Goal: Task Accomplishment & Management: Use online tool/utility

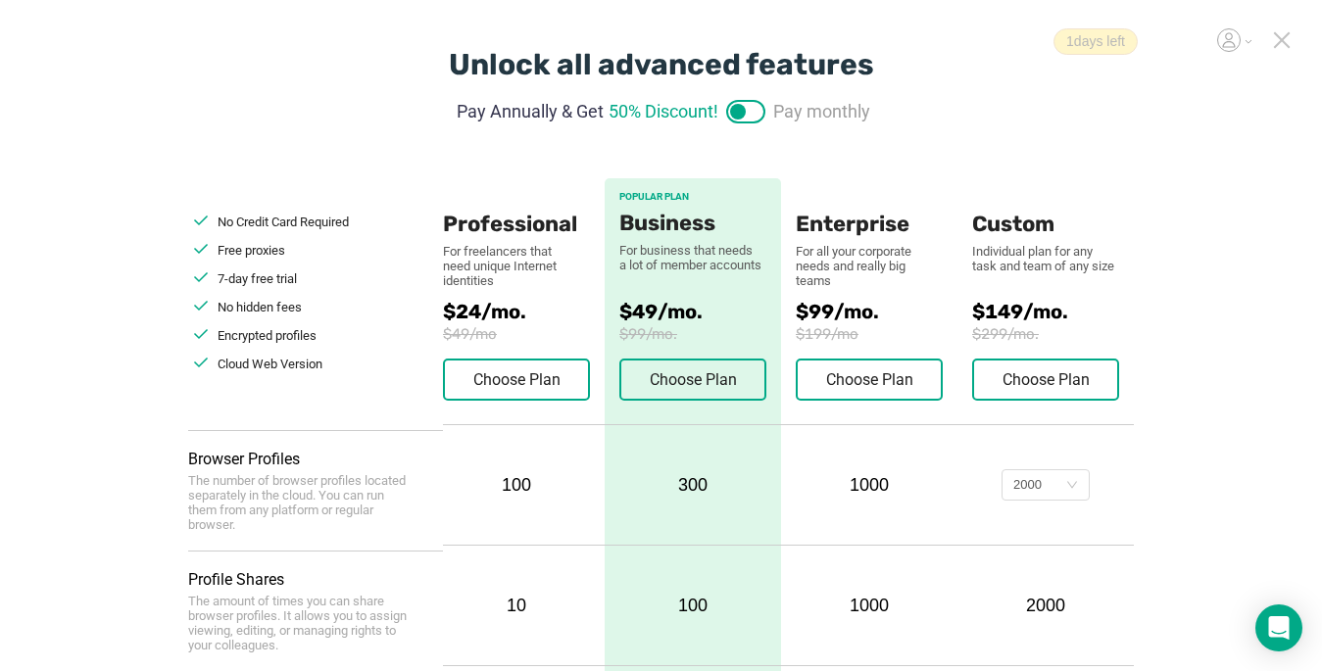
click at [1284, 36] on icon at bounding box center [1282, 40] width 18 height 18
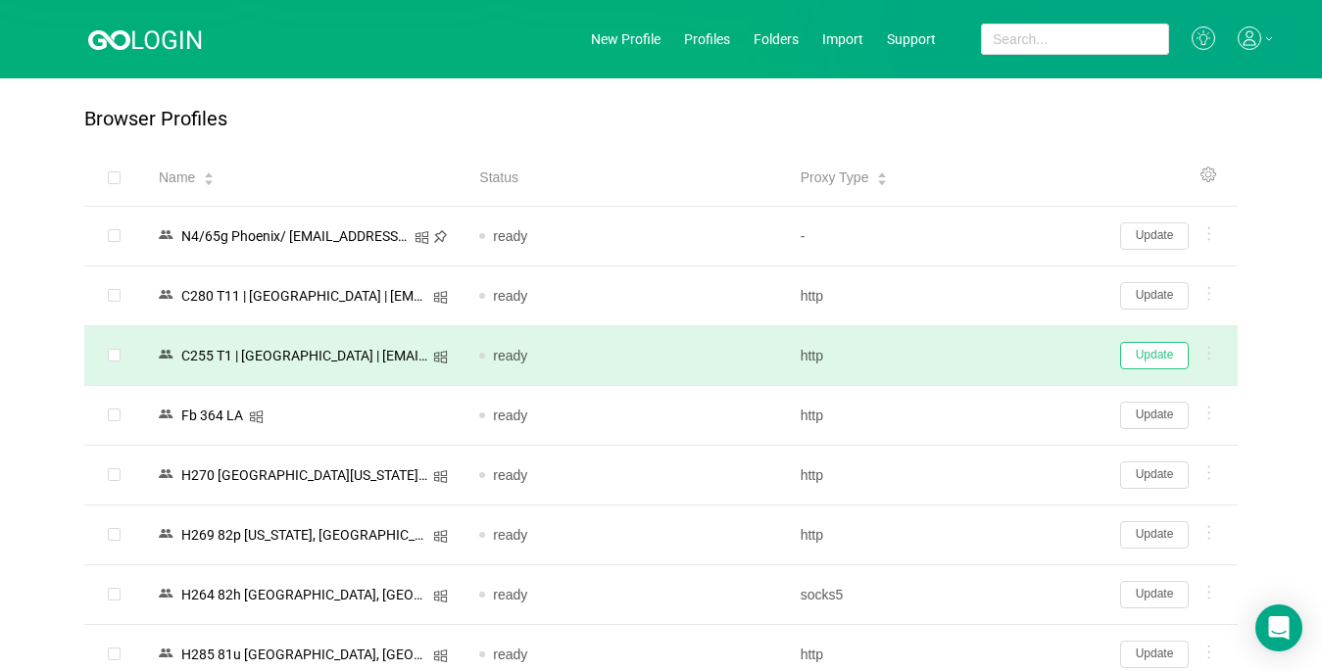
click at [1149, 362] on button "Update" at bounding box center [1154, 355] width 69 height 27
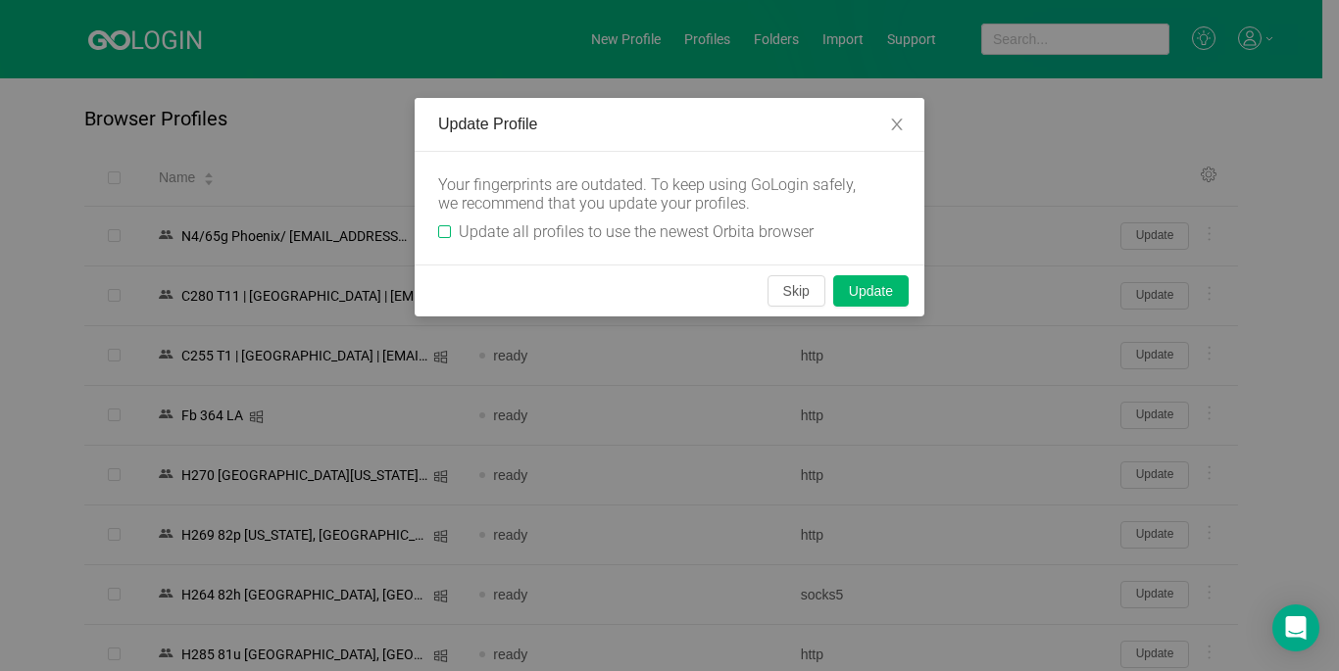
click at [440, 230] on input "Update all profiles to use the newest Orbita browser" at bounding box center [444, 231] width 13 height 13
checkbox input "true"
click at [879, 289] on button "Update" at bounding box center [870, 290] width 75 height 31
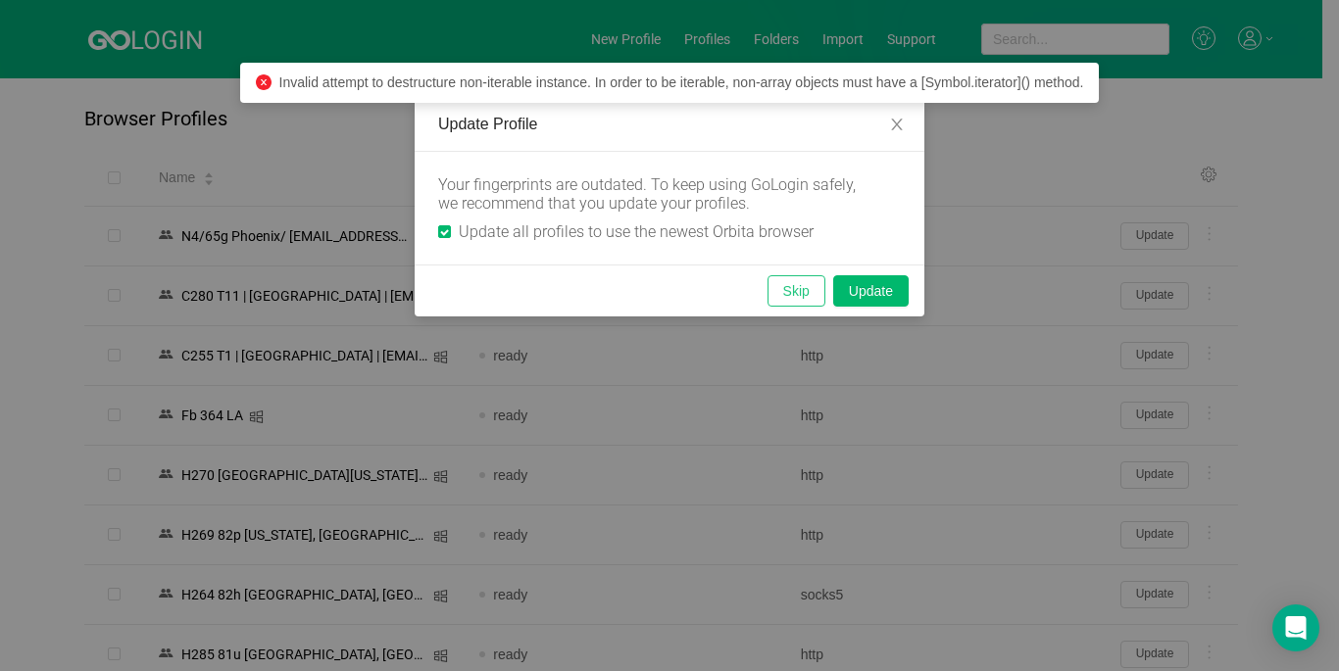
click at [801, 293] on button "Skip" at bounding box center [796, 290] width 58 height 31
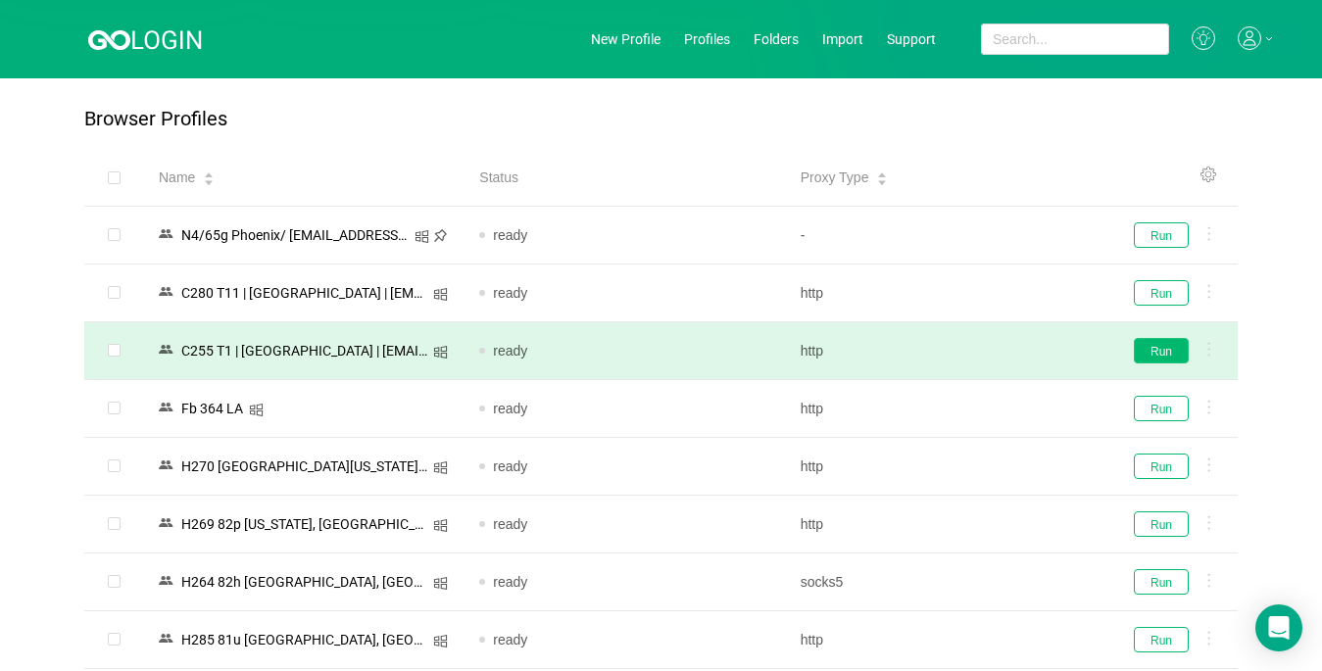
click at [1168, 350] on button "Run" at bounding box center [1161, 350] width 55 height 25
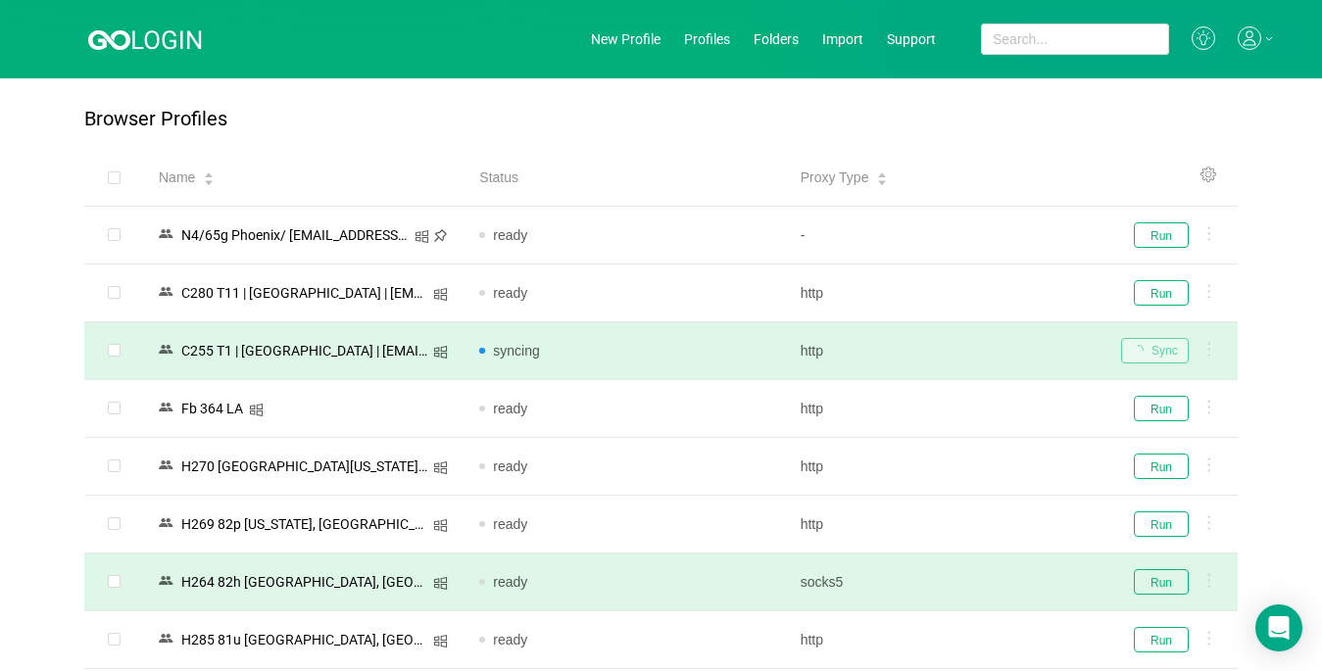
scroll to position [196, 0]
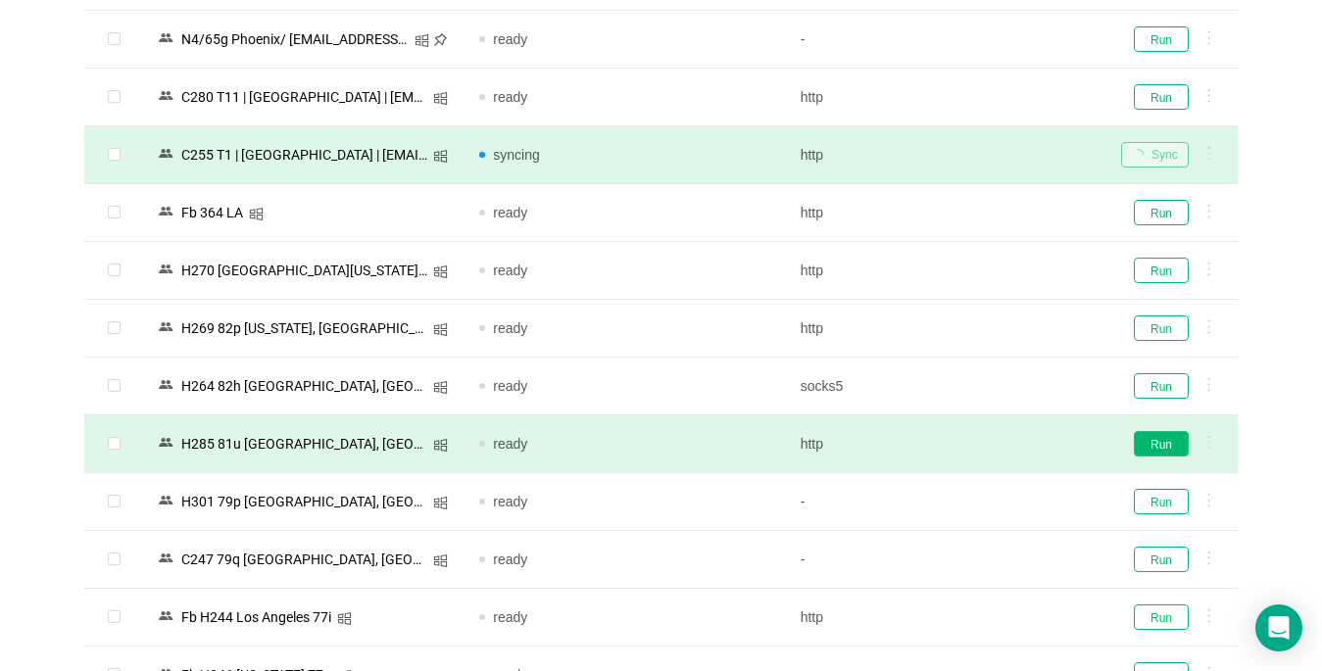
click at [1152, 444] on button "Run" at bounding box center [1161, 443] width 55 height 25
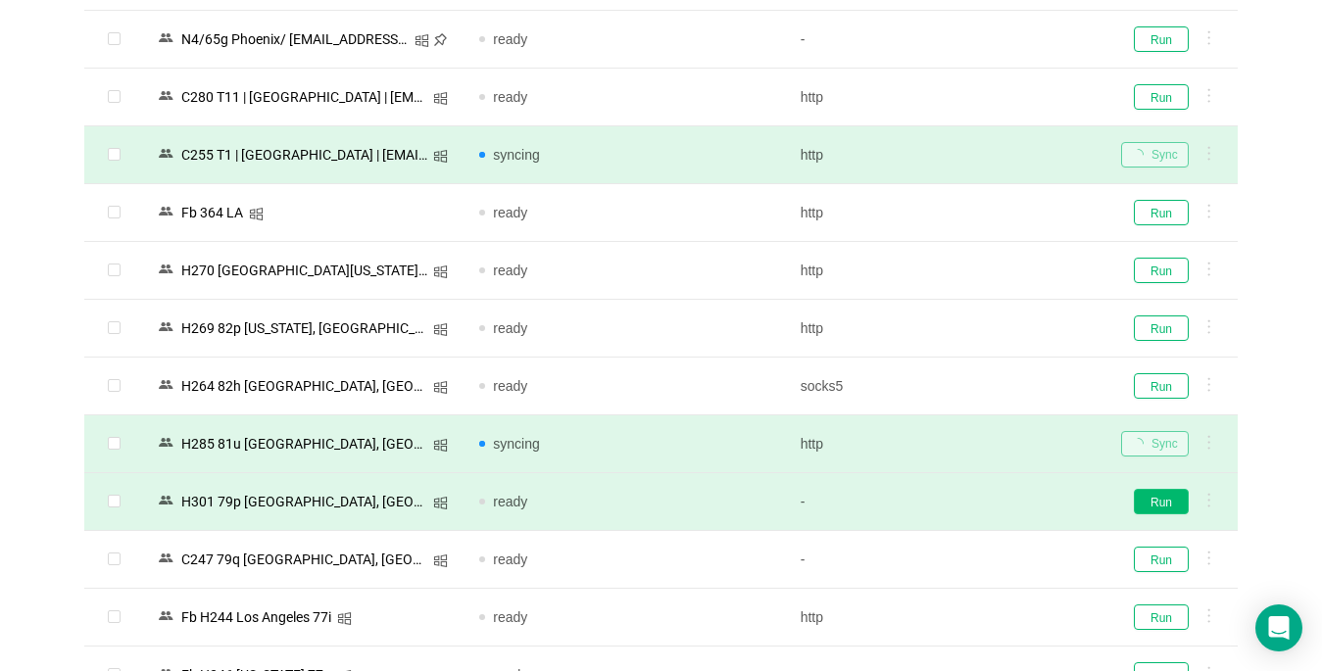
click at [1157, 506] on button "Run" at bounding box center [1161, 501] width 55 height 25
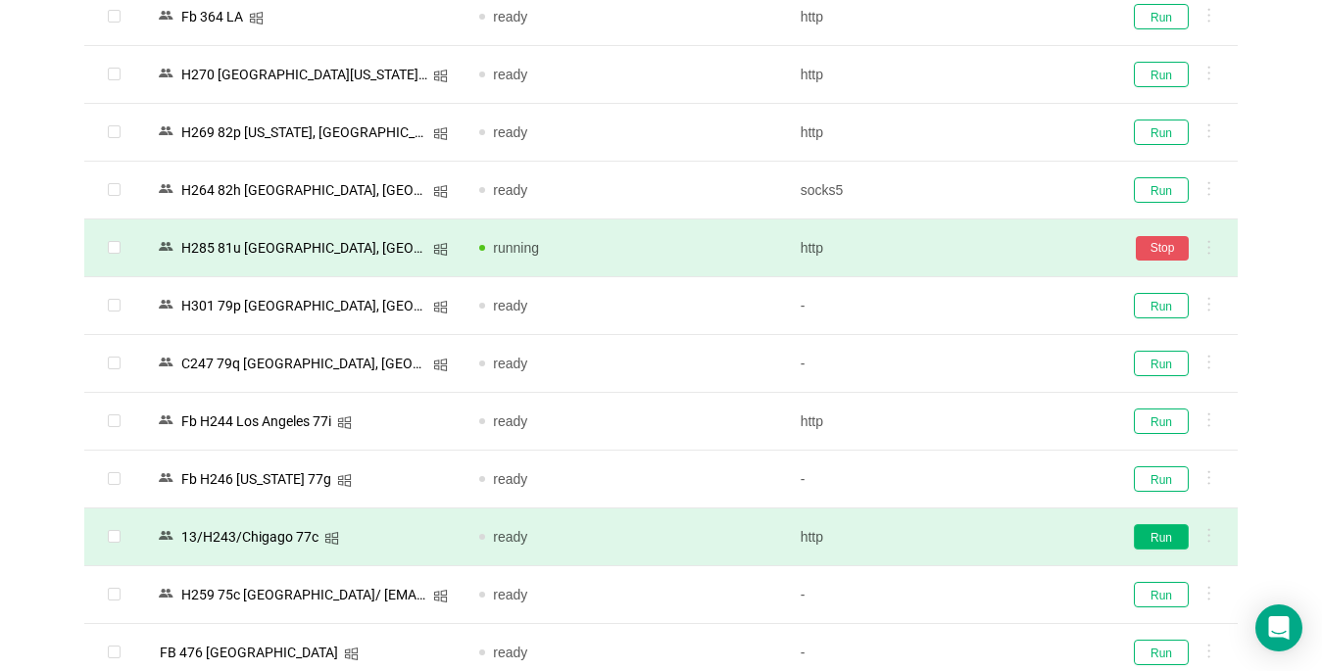
click at [1161, 540] on button "Run" at bounding box center [1161, 536] width 55 height 25
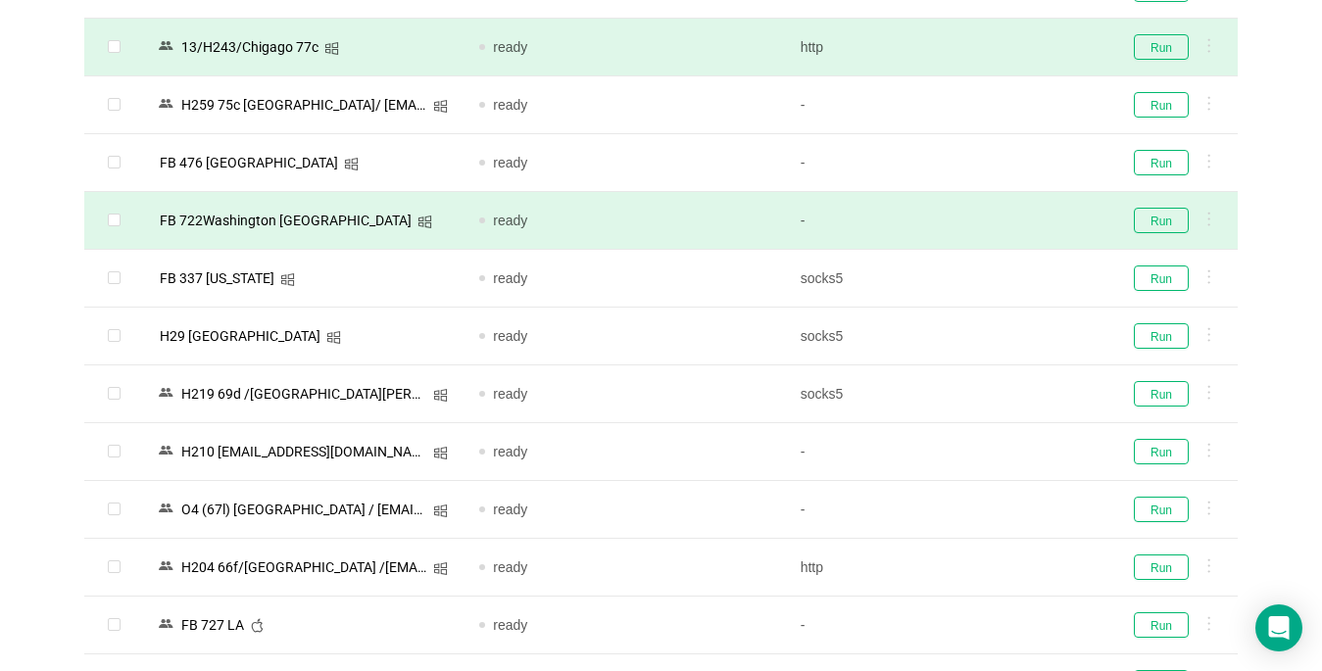
scroll to position [784, 0]
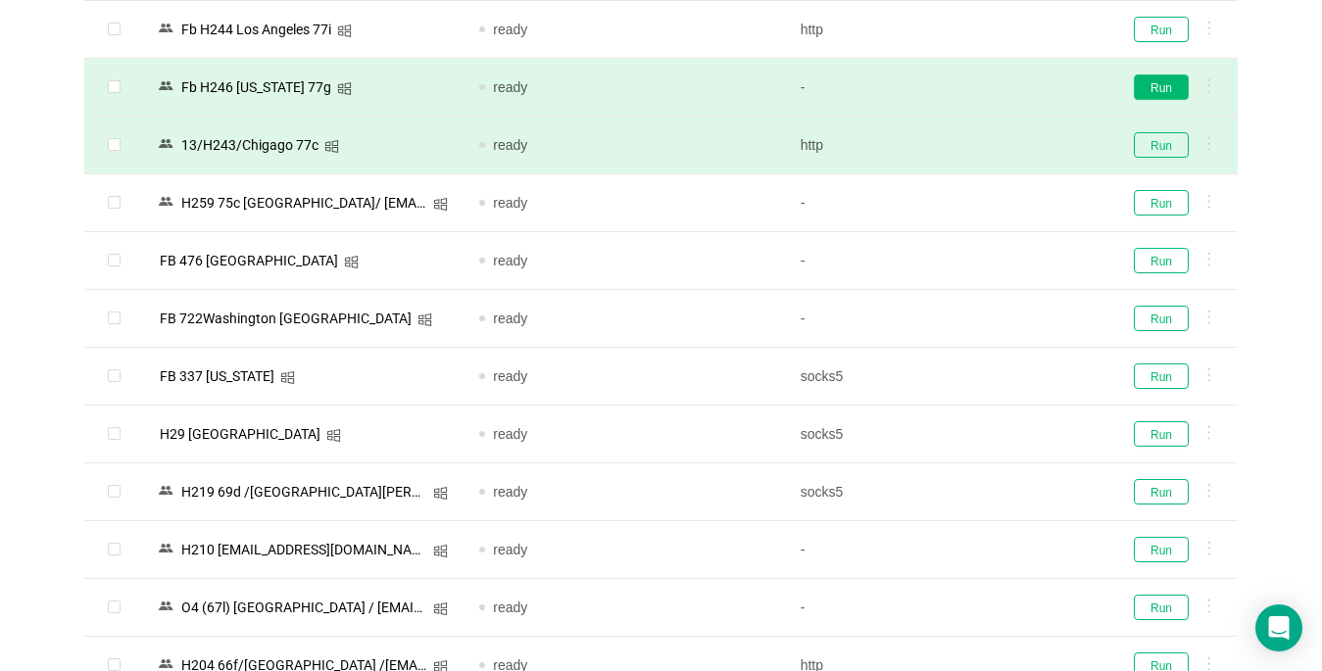
click at [1157, 81] on button "Run" at bounding box center [1161, 86] width 55 height 25
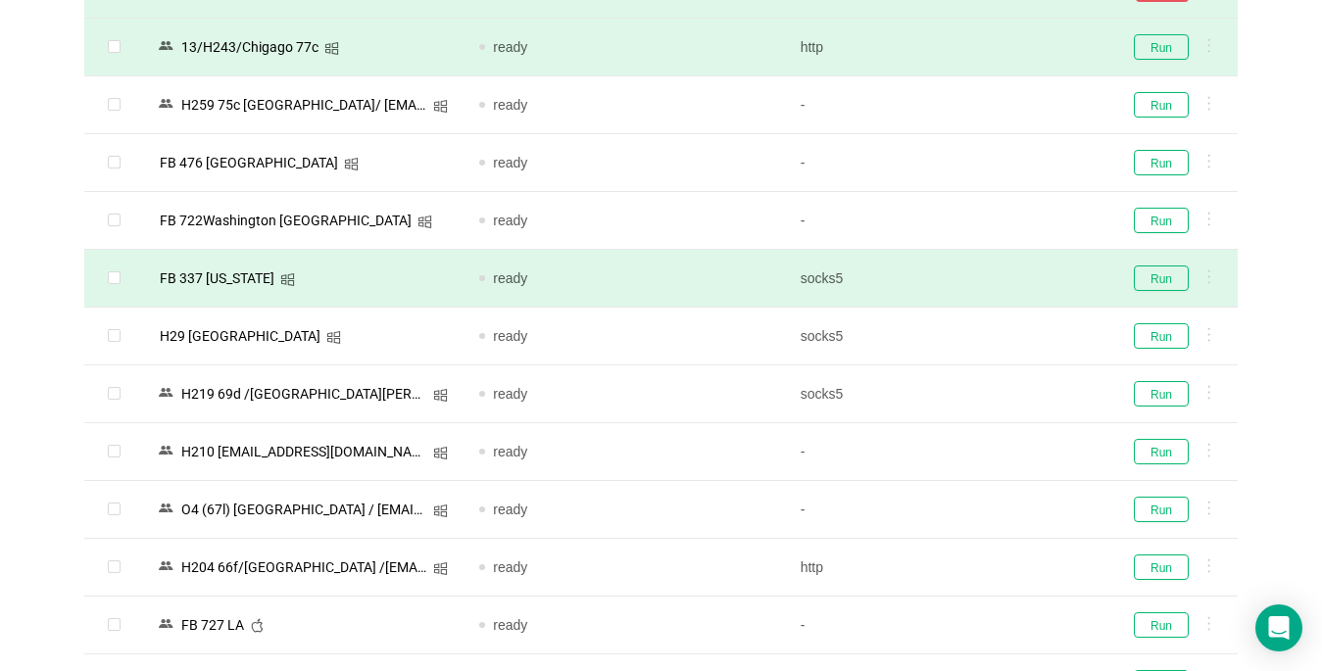
scroll to position [1078, 0]
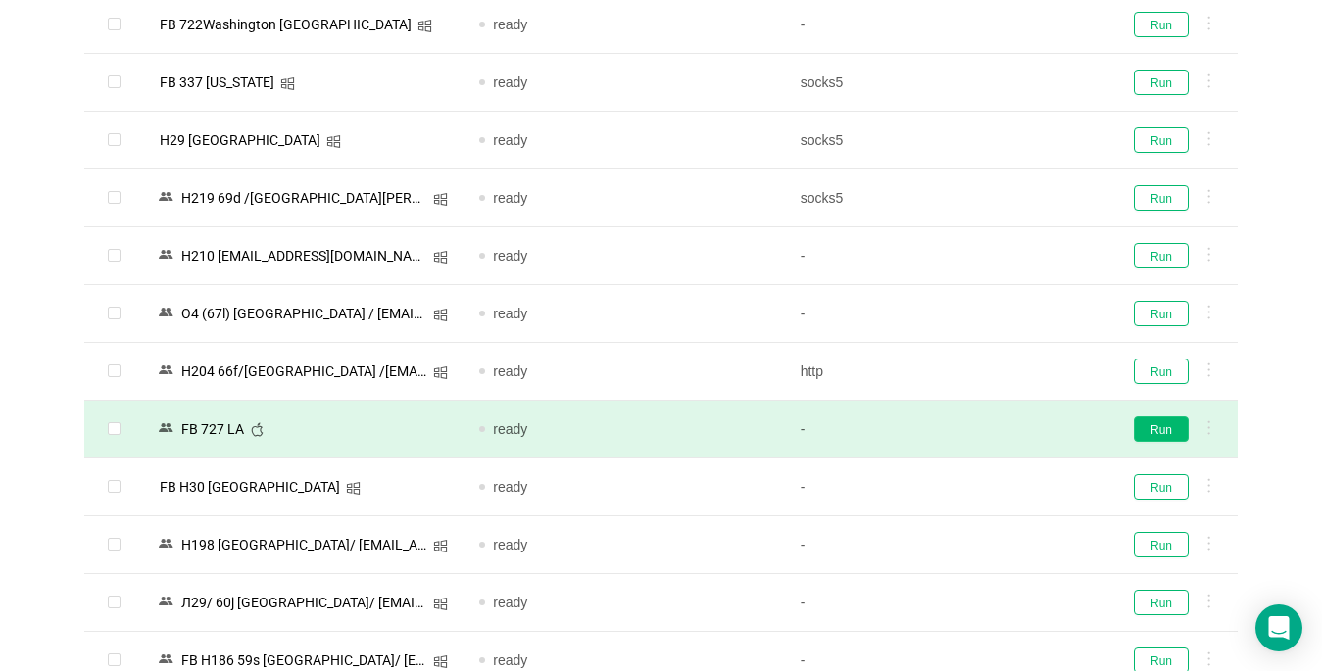
click at [1173, 423] on button "Run" at bounding box center [1161, 429] width 55 height 25
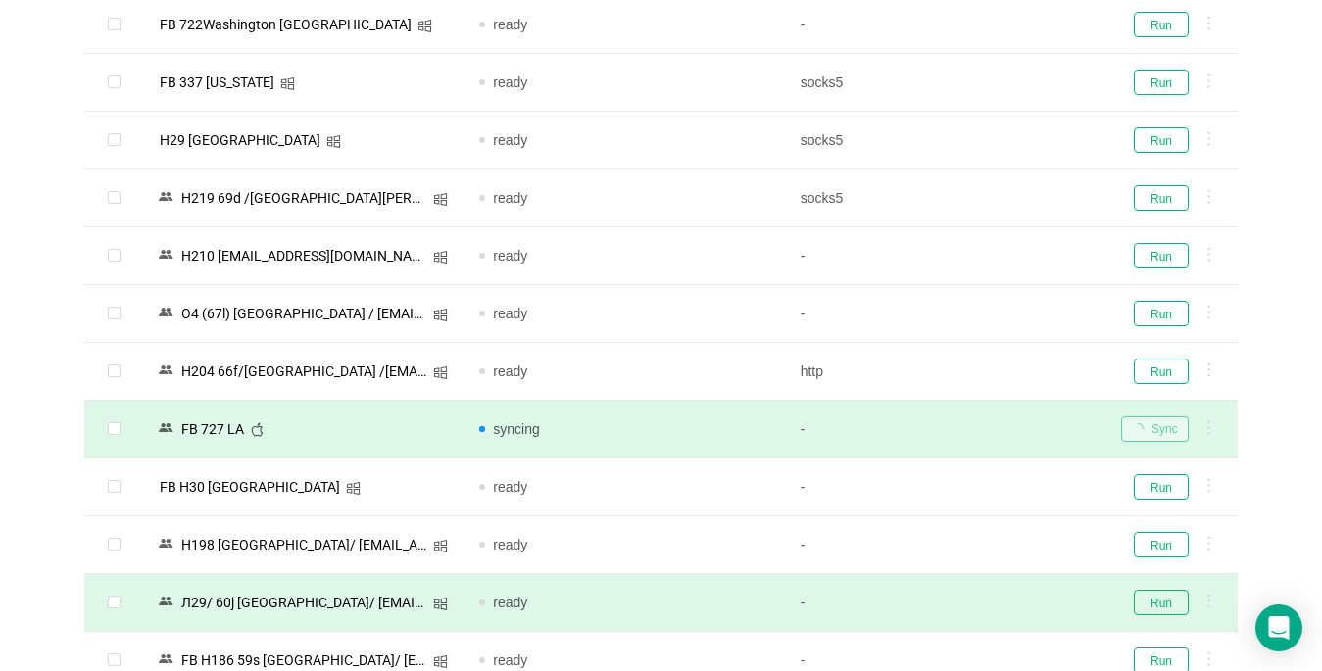
scroll to position [1274, 0]
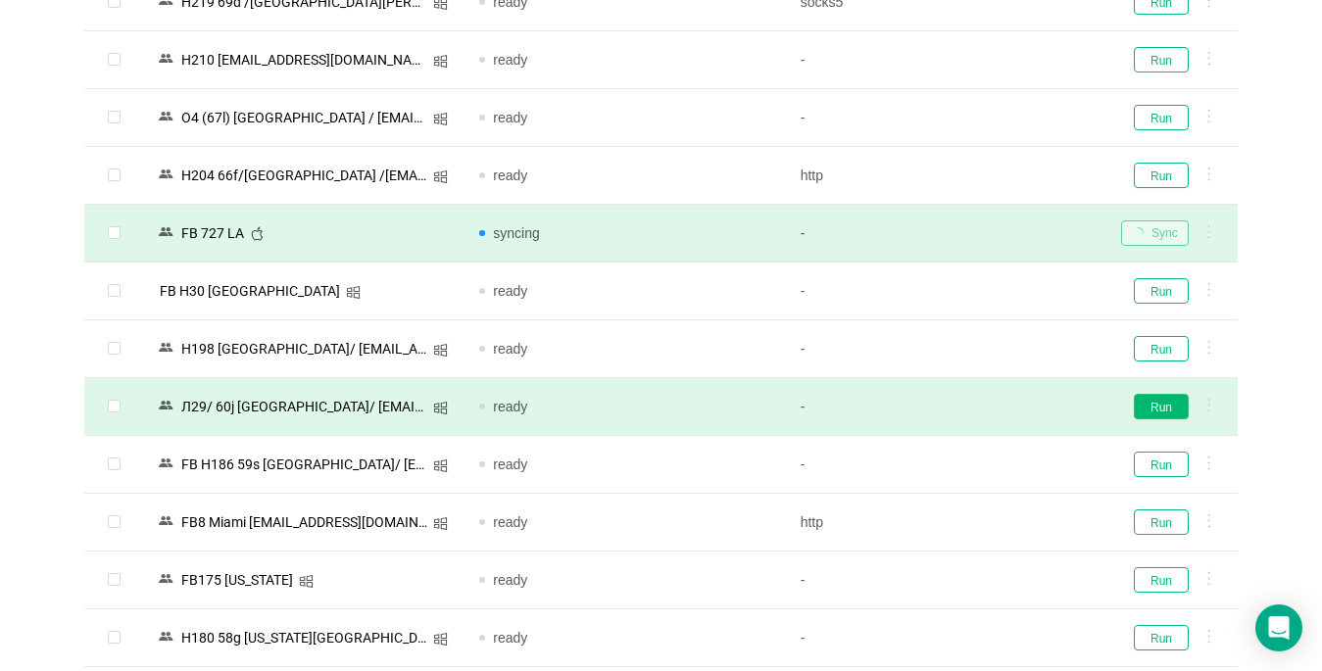
click at [1153, 411] on button "Run" at bounding box center [1161, 406] width 55 height 25
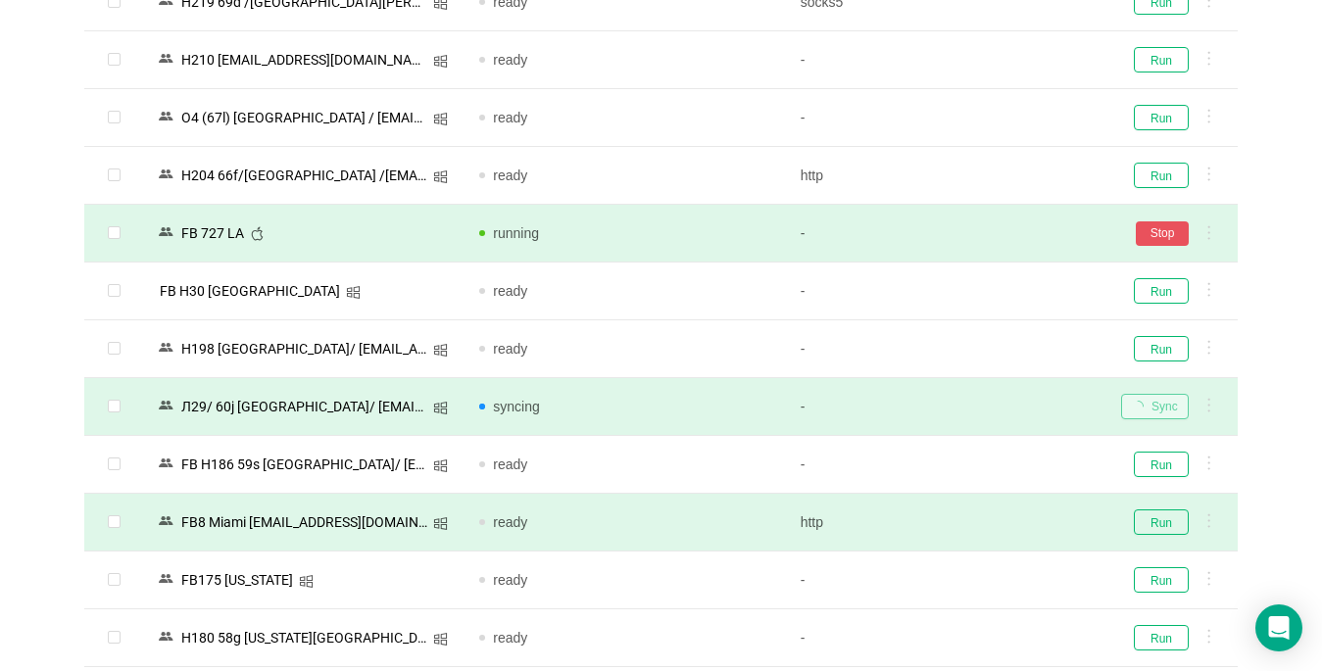
scroll to position [1372, 0]
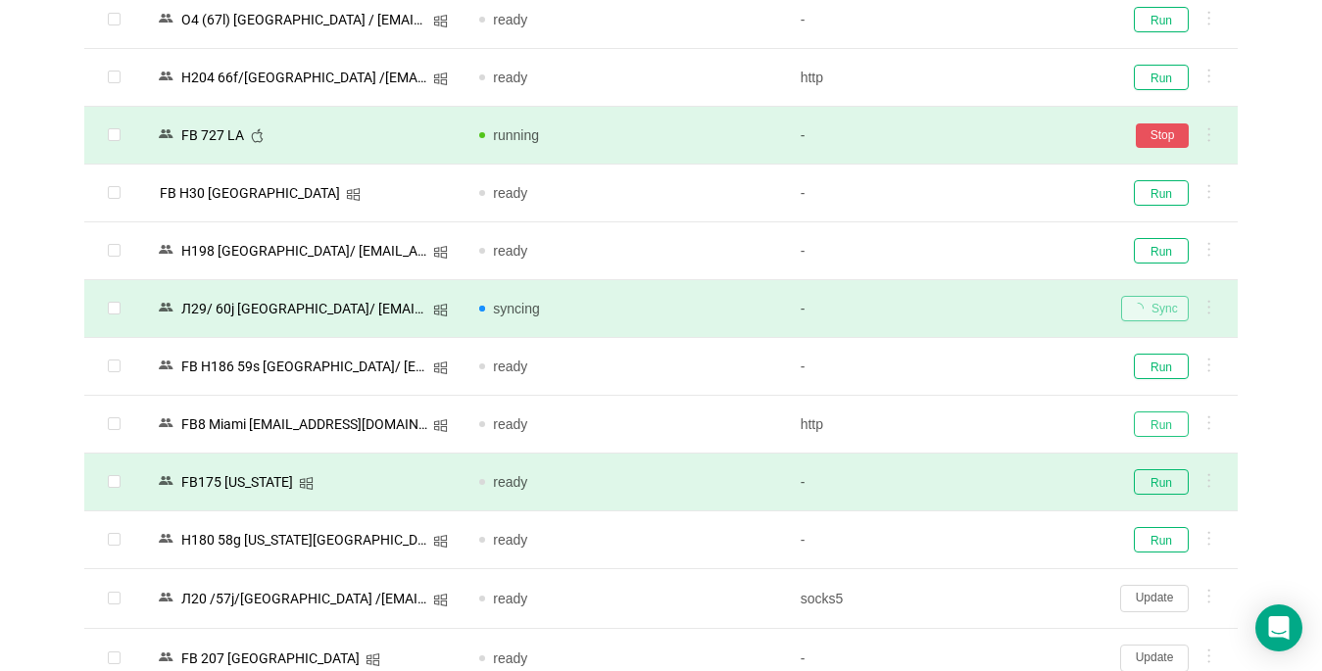
drag, startPoint x: 1153, startPoint y: 427, endPoint x: 1166, endPoint y: 496, distance: 70.0
click at [1153, 429] on button "Run" at bounding box center [1161, 424] width 55 height 25
click at [1166, 496] on td "Run" at bounding box center [1171, 483] width 132 height 58
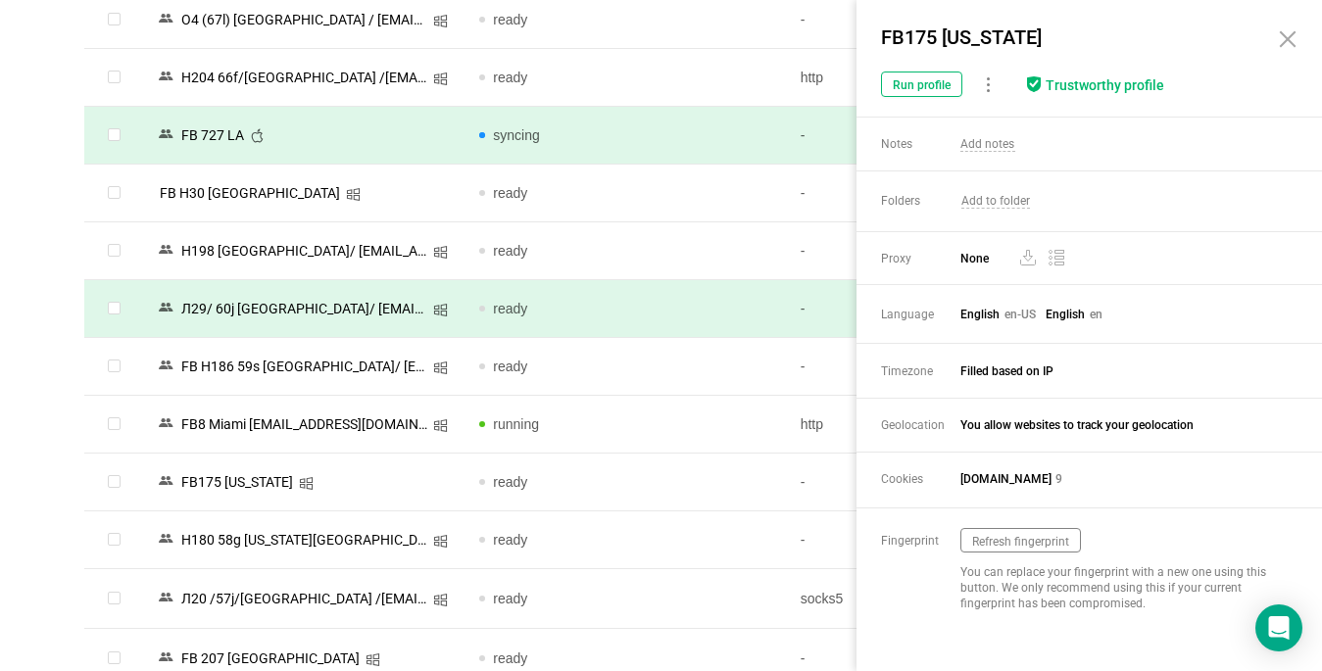
click at [1301, 40] on div "FB175 New York Run profile Trustworthy profile What is Trustworthy? Your profil…" at bounding box center [1101, 58] width 441 height 77
click at [1288, 38] on icon at bounding box center [1288, 39] width 14 height 14
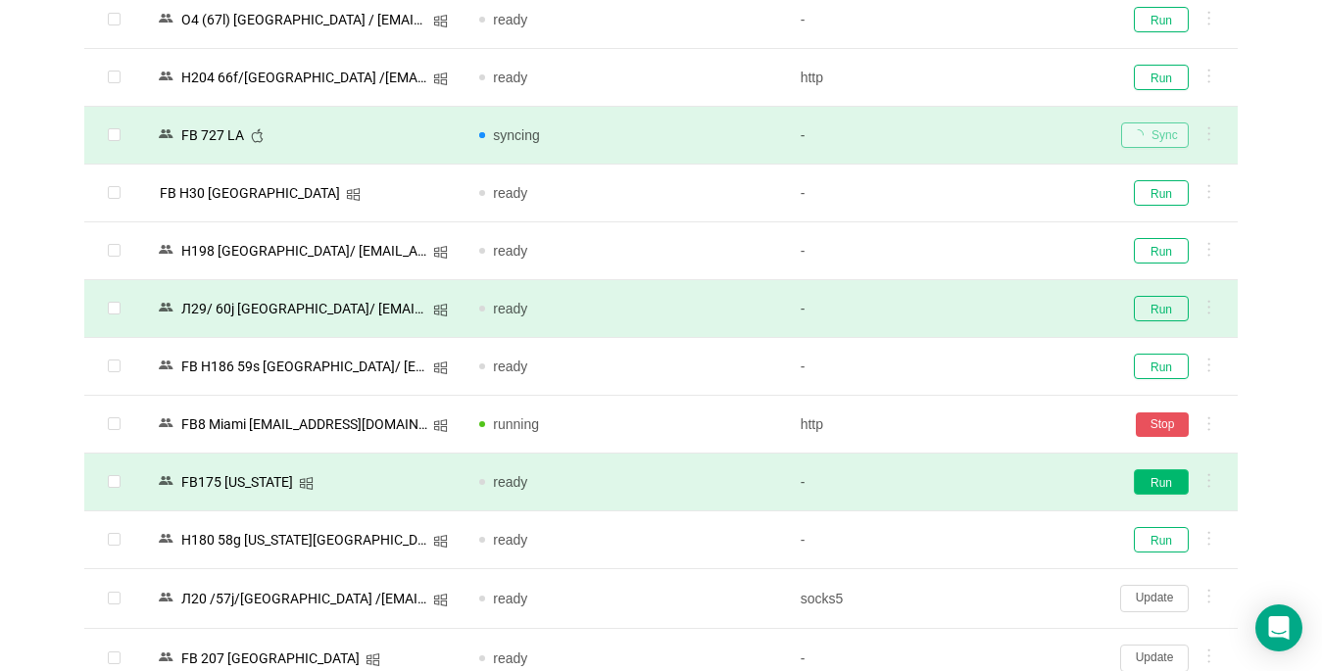
click at [1170, 488] on button "Run" at bounding box center [1161, 481] width 55 height 25
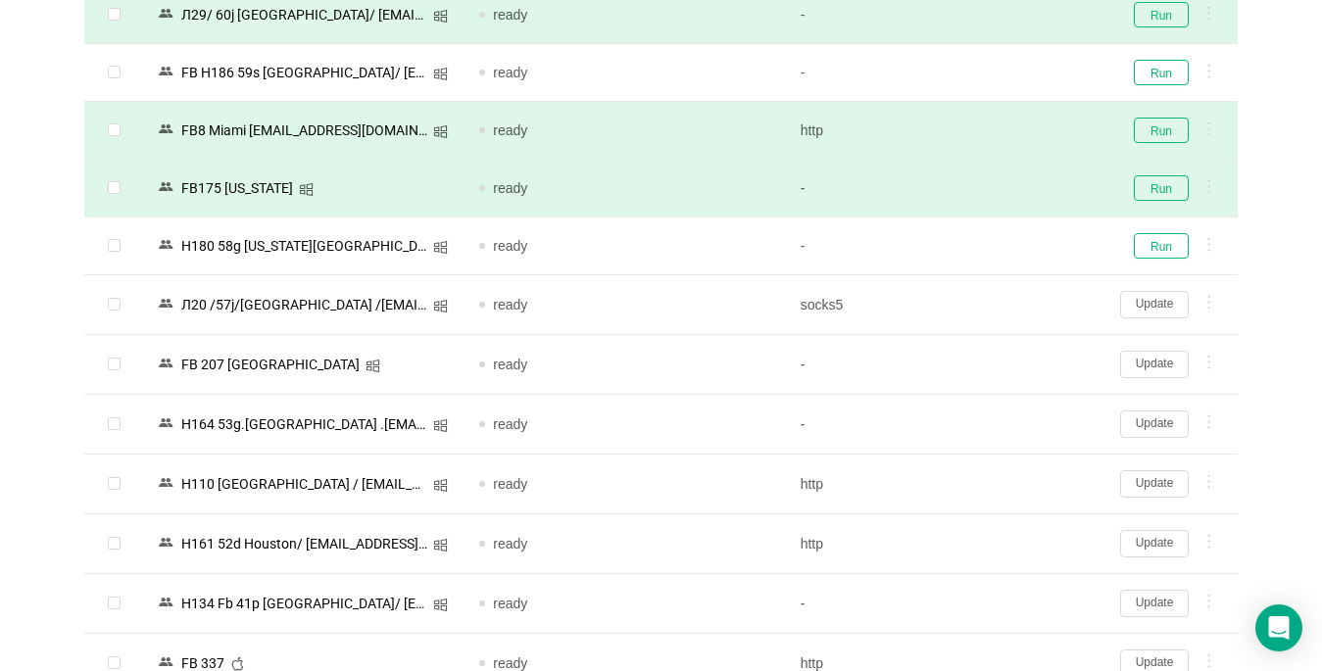
scroll to position [1764, 0]
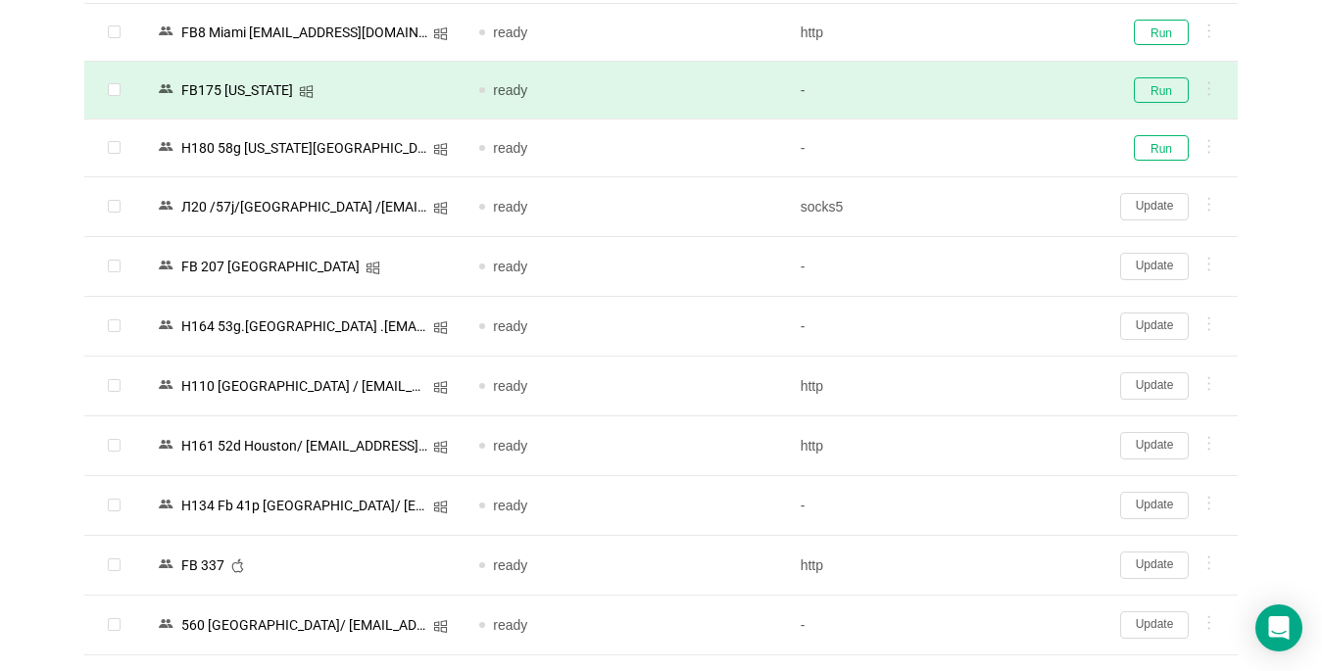
click at [1151, 569] on button "Update" at bounding box center [1154, 565] width 69 height 27
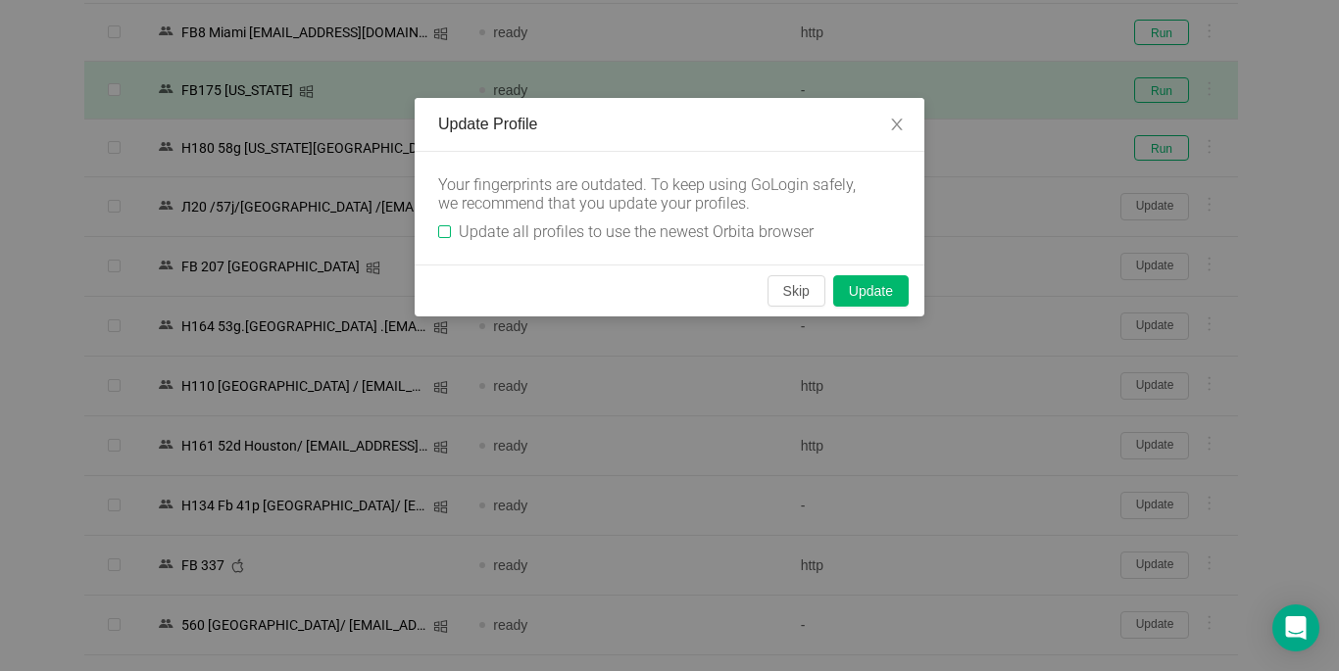
click at [443, 228] on input "Update all profiles to use the newest Orbita browser" at bounding box center [444, 231] width 13 height 13
checkbox input "true"
click at [782, 286] on button "Skip" at bounding box center [796, 290] width 58 height 31
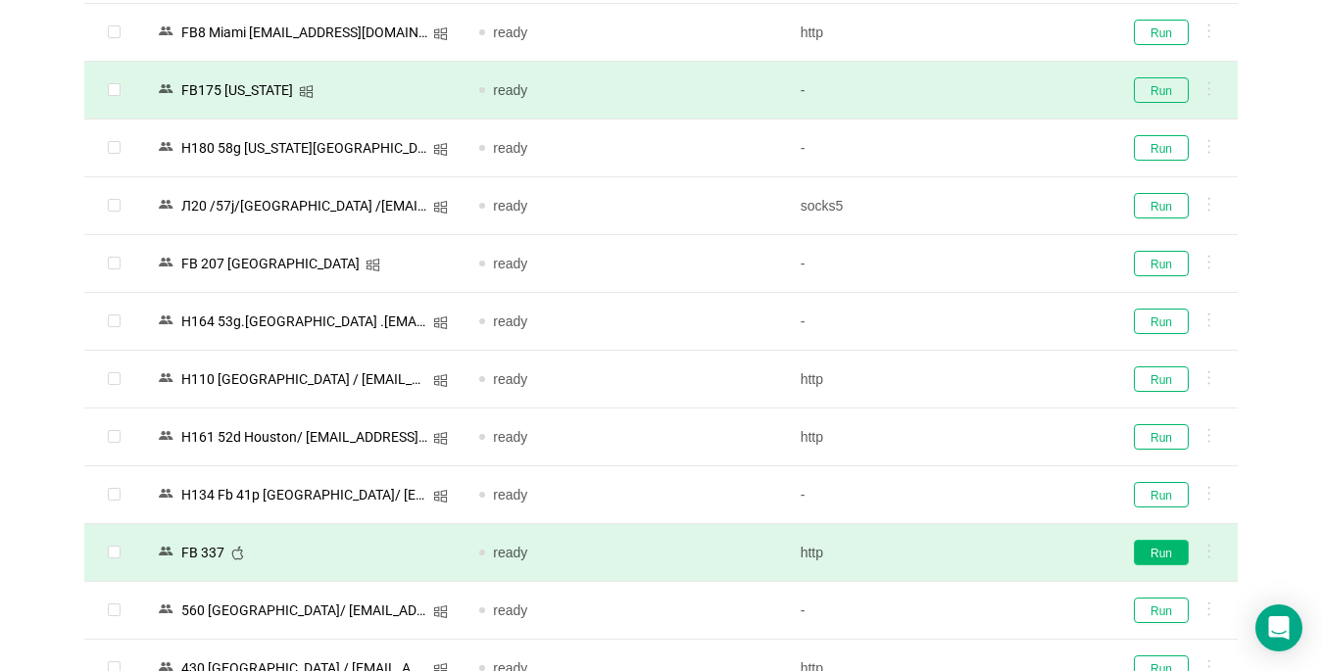
click at [1165, 564] on button "Run" at bounding box center [1161, 552] width 55 height 25
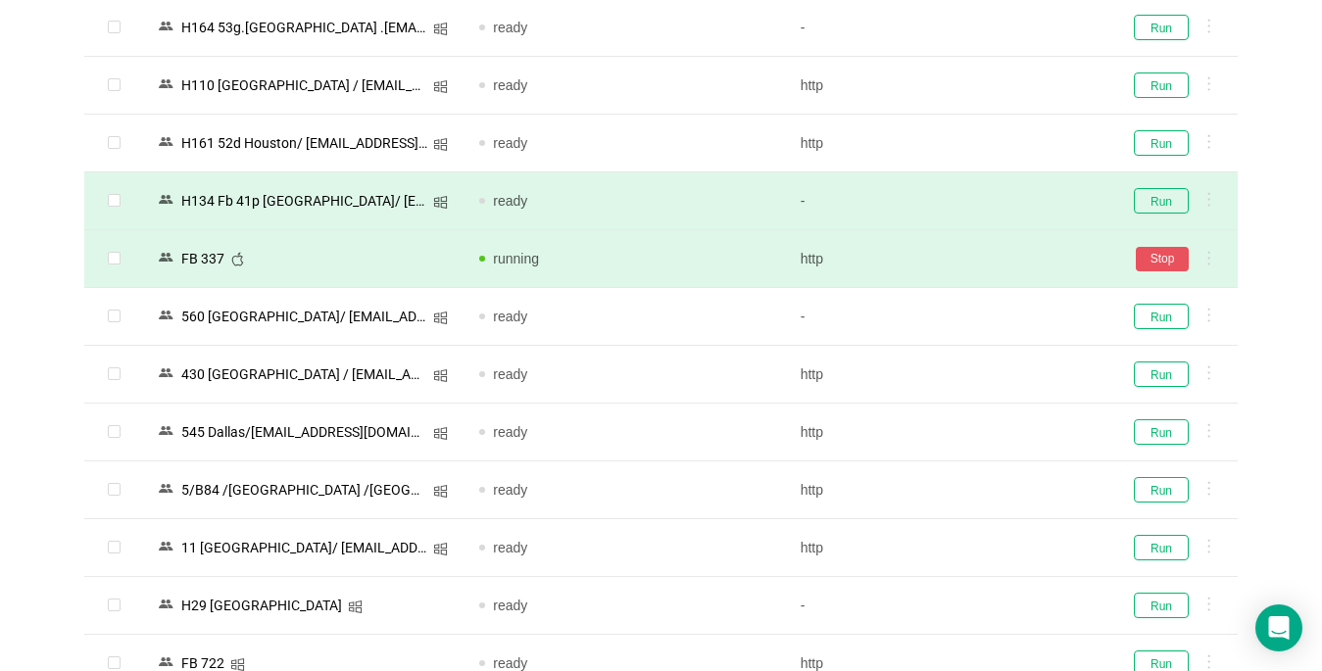
scroll to position [2156, 0]
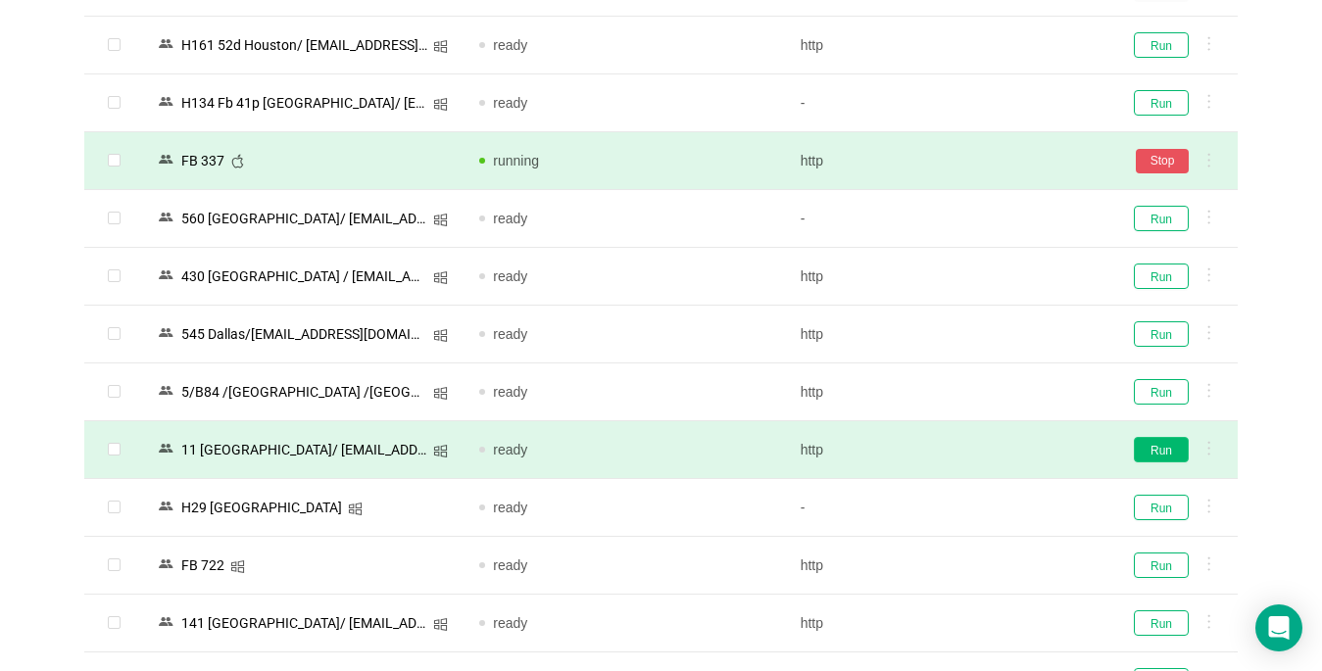
click at [1161, 449] on button "Run" at bounding box center [1161, 449] width 55 height 25
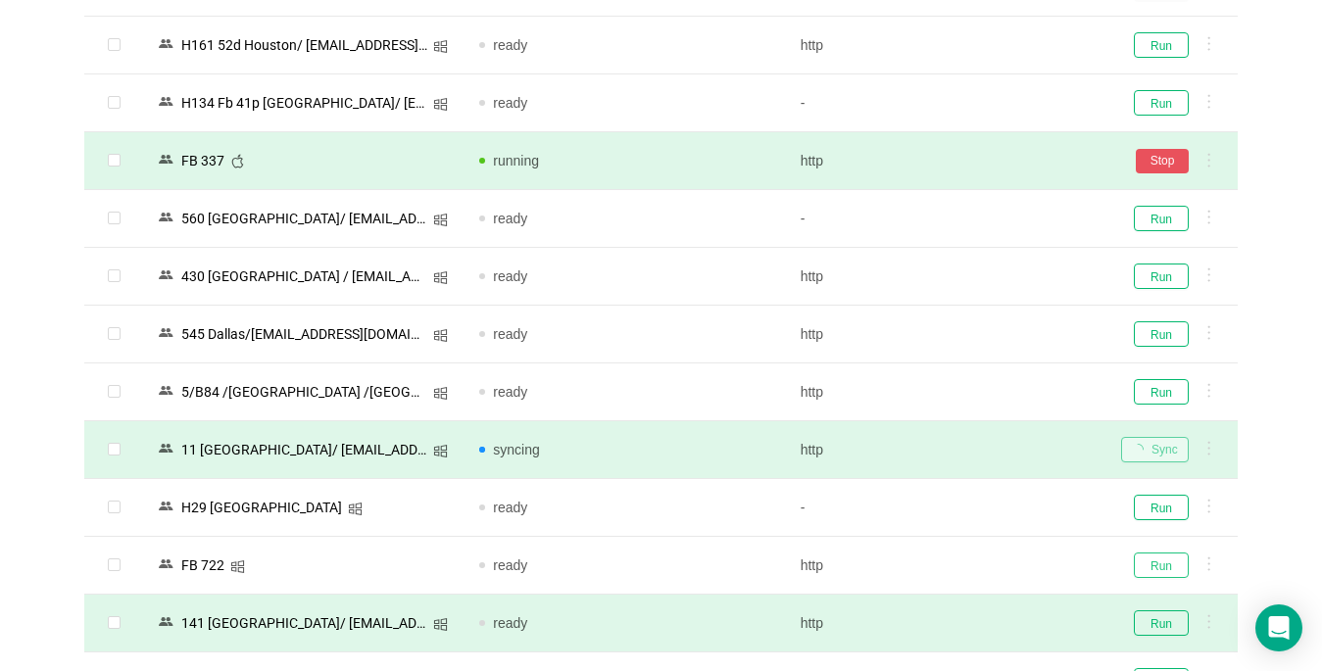
click at [1162, 566] on button "Run" at bounding box center [1161, 565] width 55 height 25
click at [1159, 599] on td "Run" at bounding box center [1171, 624] width 132 height 58
click at [1141, 621] on button "Run" at bounding box center [1161, 623] width 55 height 25
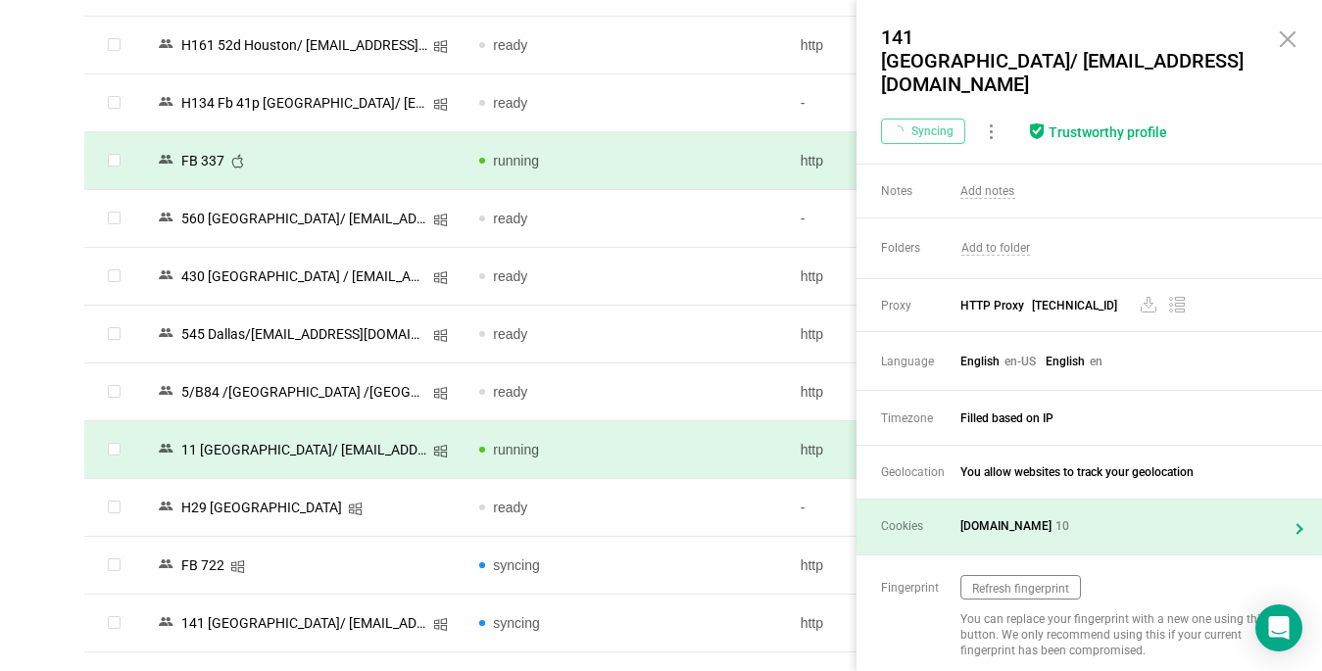
click at [1288, 36] on icon at bounding box center [1288, 39] width 24 height 24
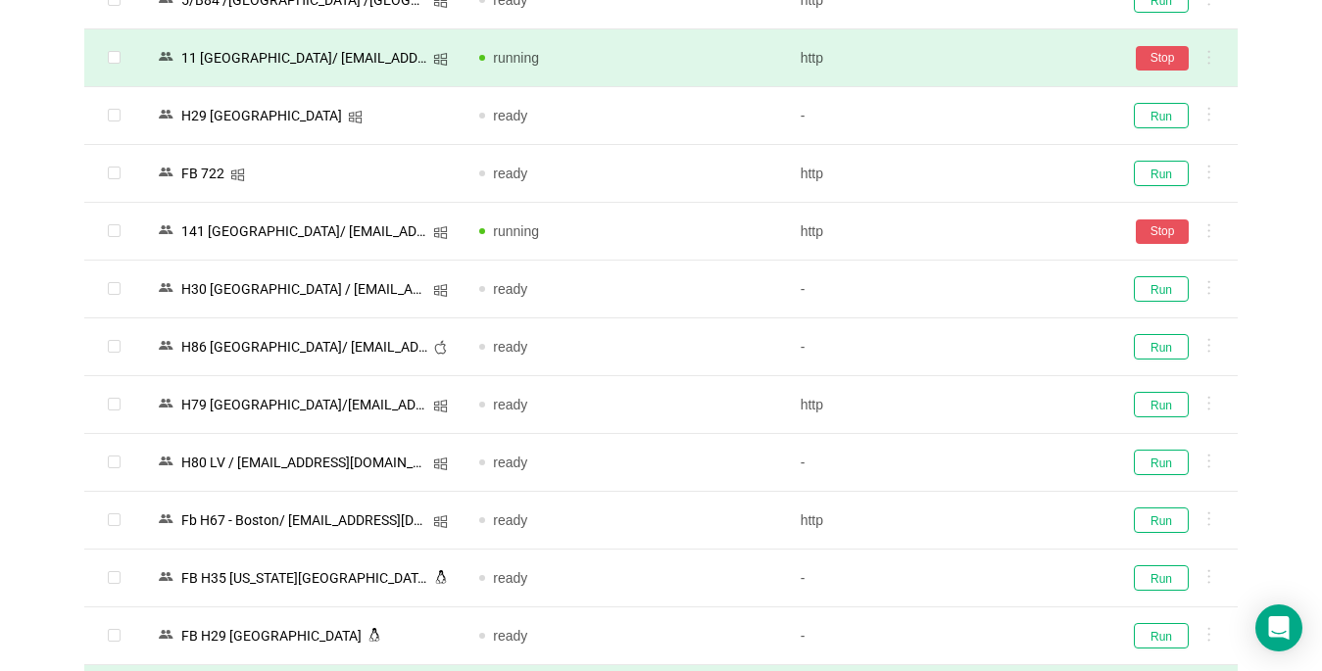
scroll to position [2744, 0]
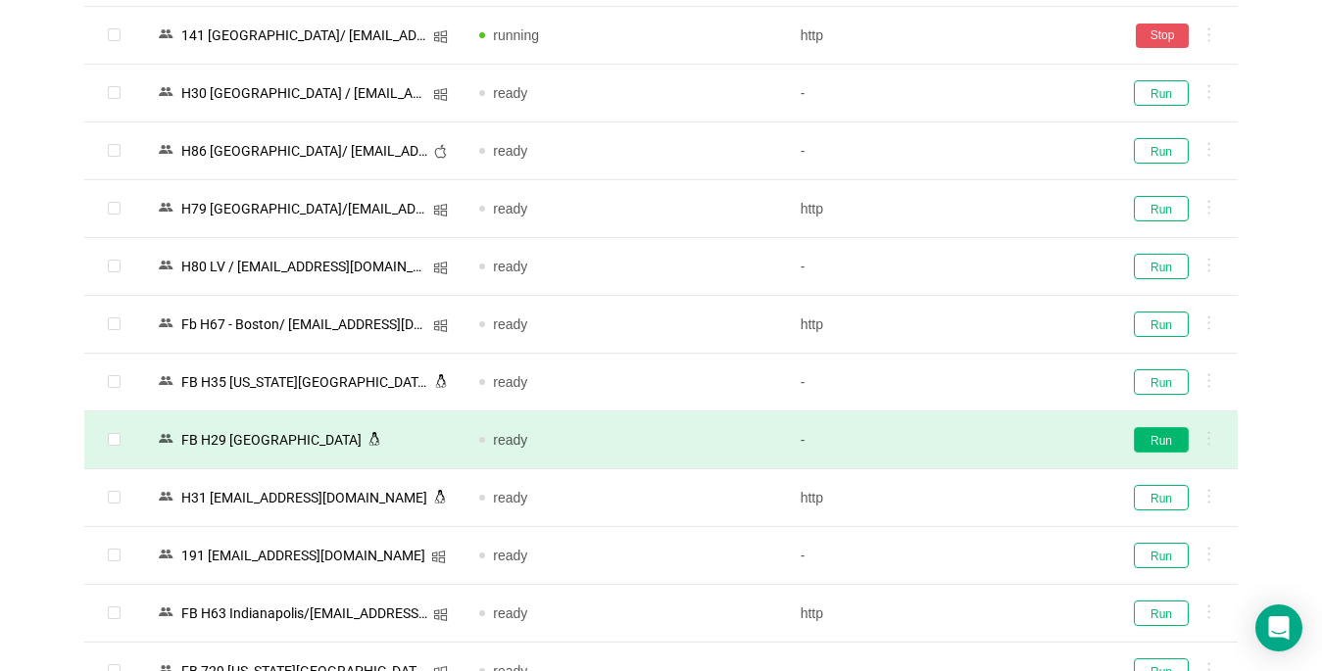
click at [1161, 431] on button "Run" at bounding box center [1161, 439] width 55 height 25
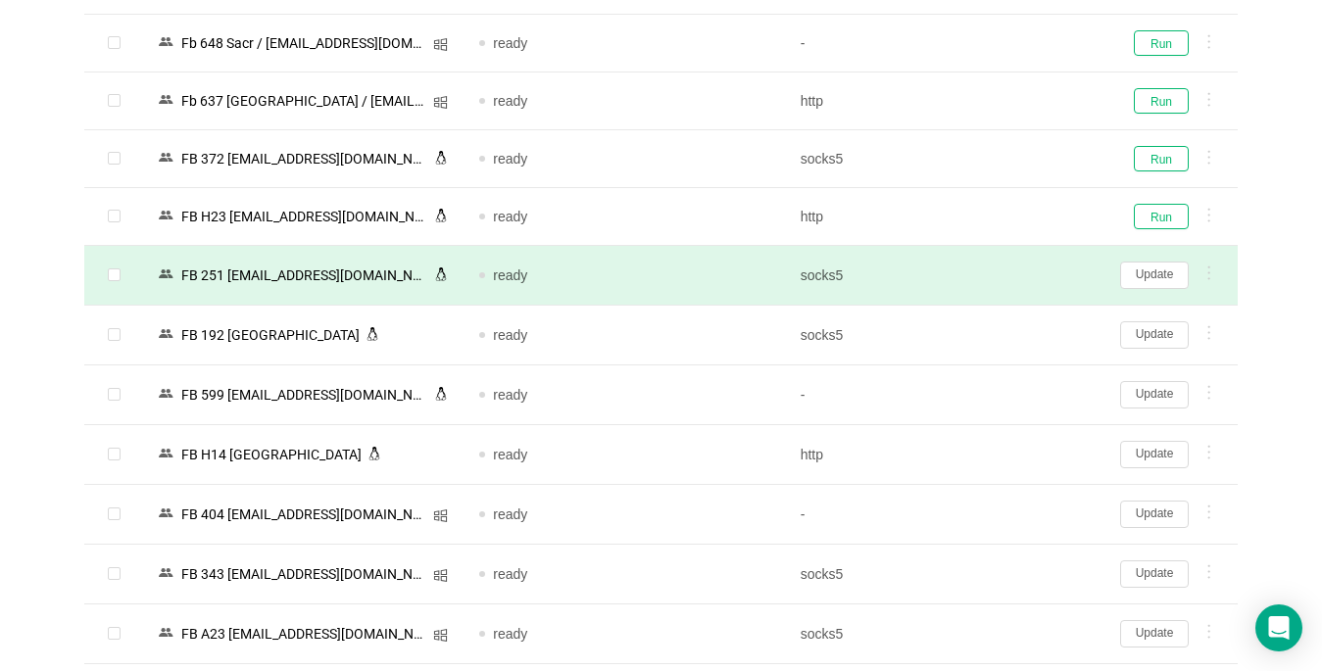
scroll to position [3332, 0]
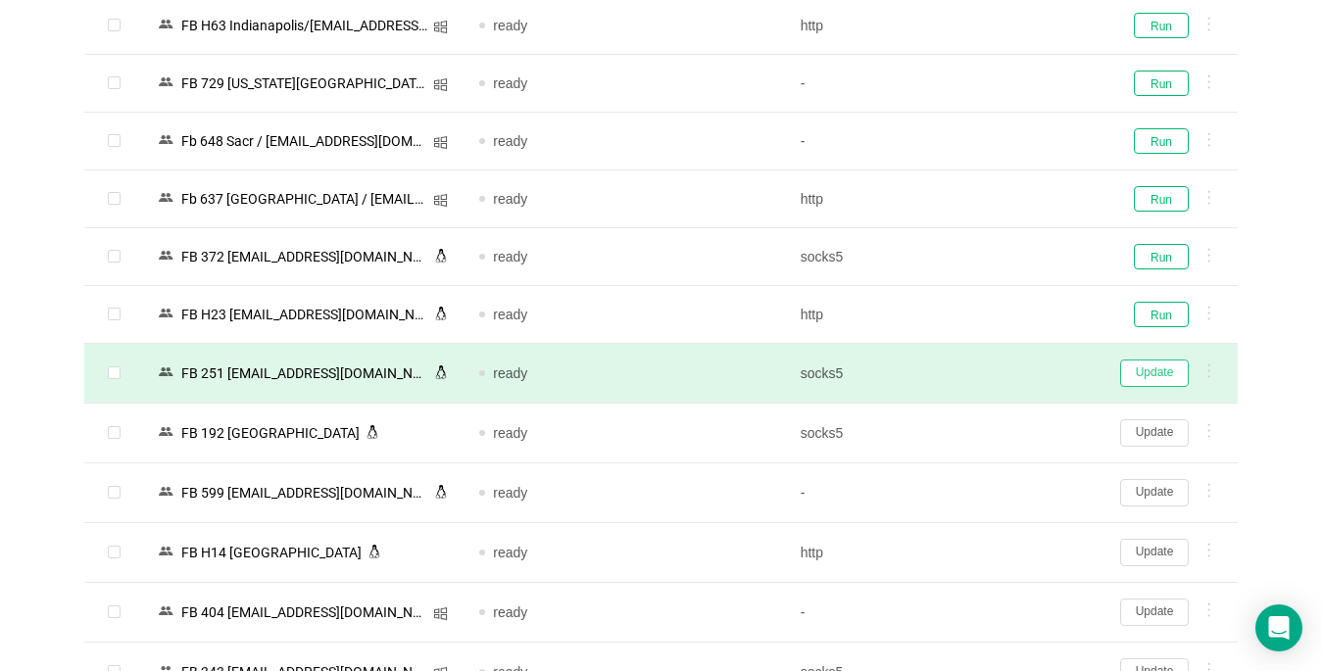
click at [1170, 377] on button "Update" at bounding box center [1154, 373] width 69 height 27
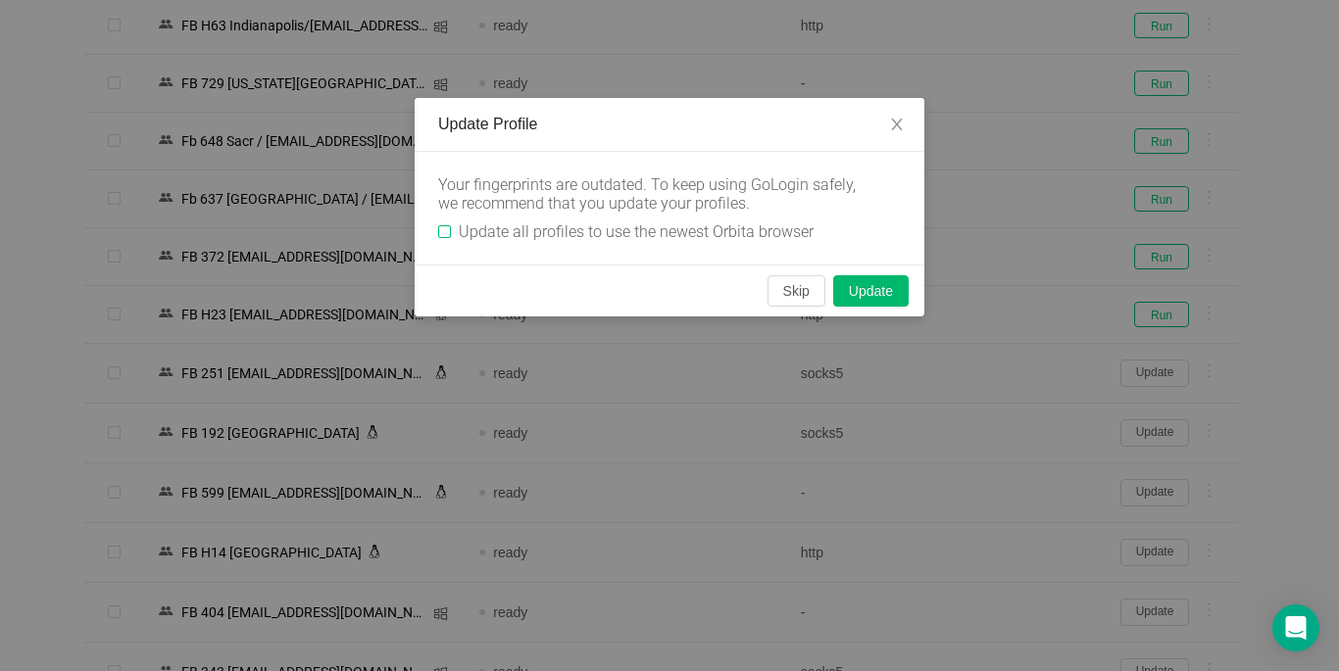
click at [454, 235] on span "Update all profiles to use the newest Orbita browser" at bounding box center [636, 231] width 370 height 19
click at [451, 235] on input "Update all profiles to use the newest Orbita browser" at bounding box center [444, 231] width 13 height 13
checkbox input "true"
click at [776, 294] on button "Skip" at bounding box center [796, 290] width 58 height 31
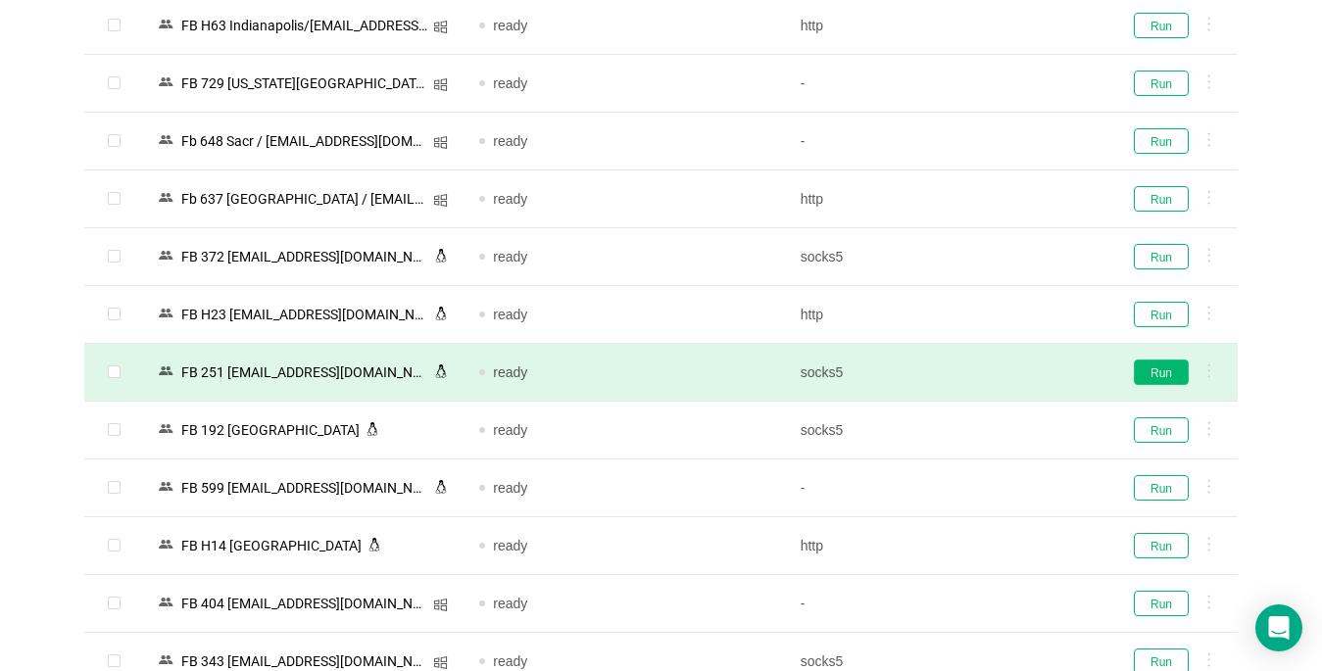
click at [1139, 377] on button "Run" at bounding box center [1161, 372] width 55 height 25
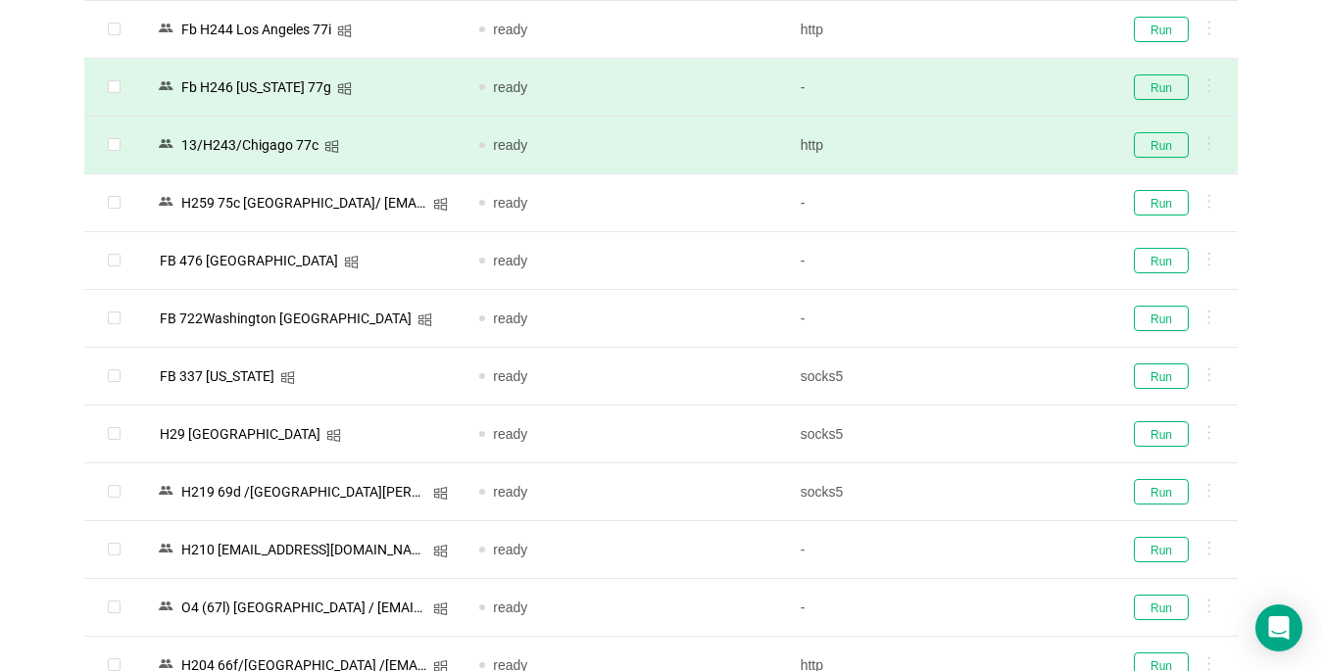
scroll to position [0, 0]
